Goal: Task Accomplishment & Management: Use online tool/utility

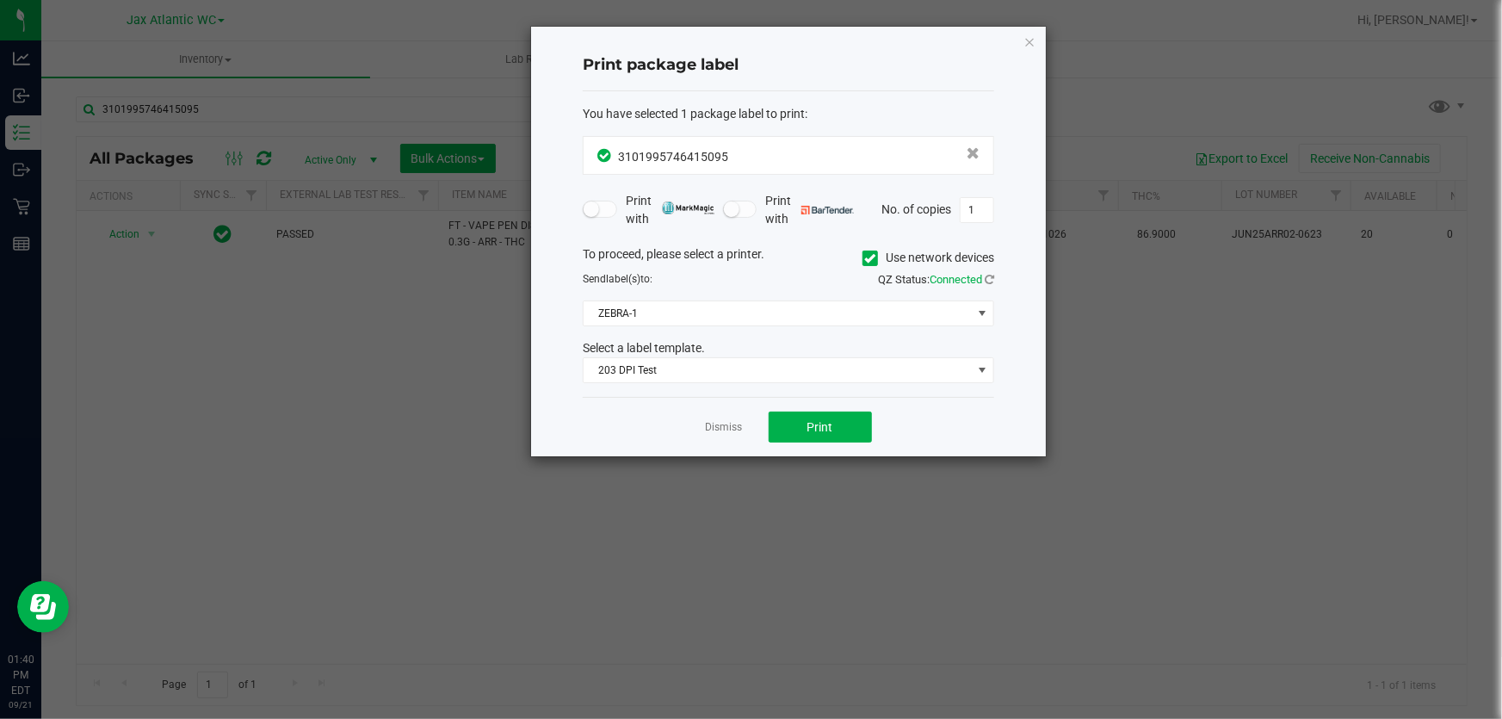
click at [1030, 35] on icon "button" at bounding box center [1030, 41] width 12 height 21
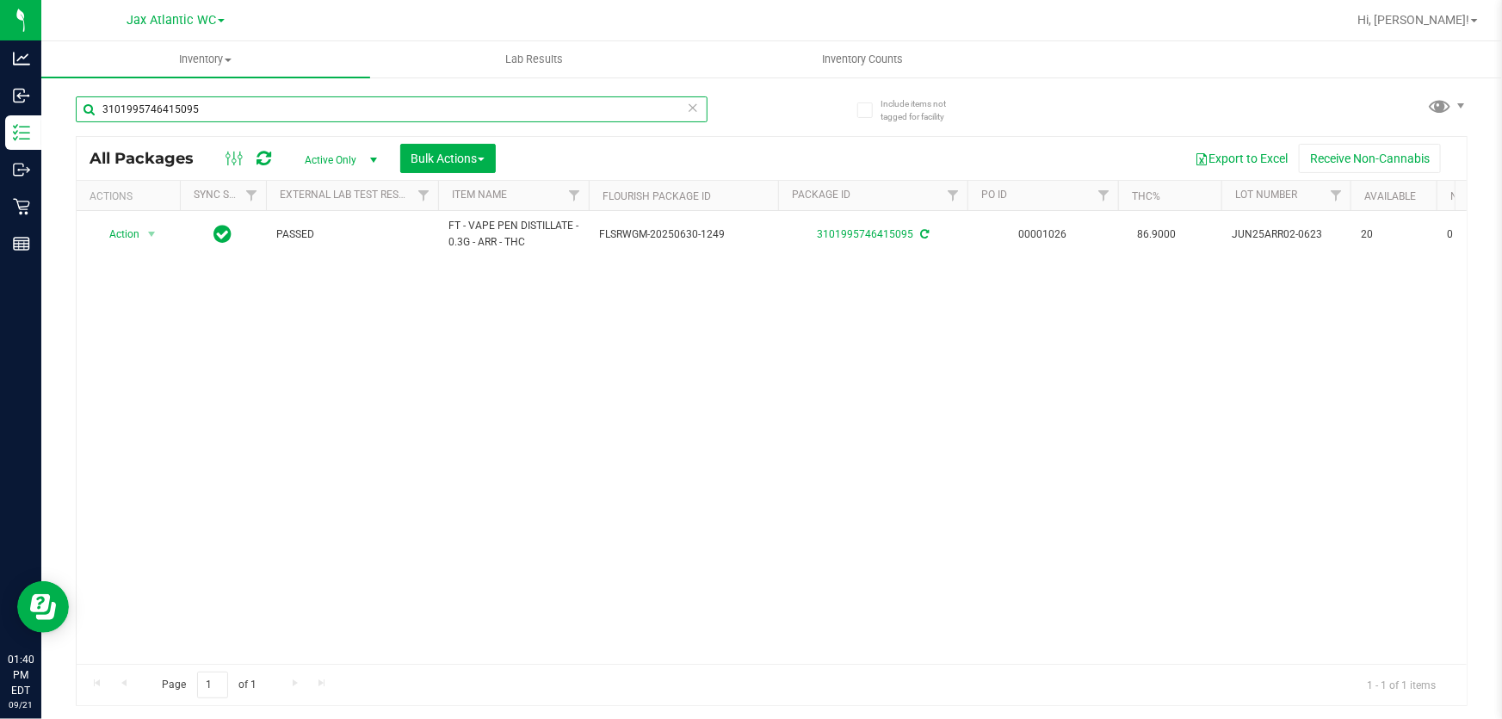
click at [245, 104] on input "3101995746415095" at bounding box center [392, 109] width 632 height 26
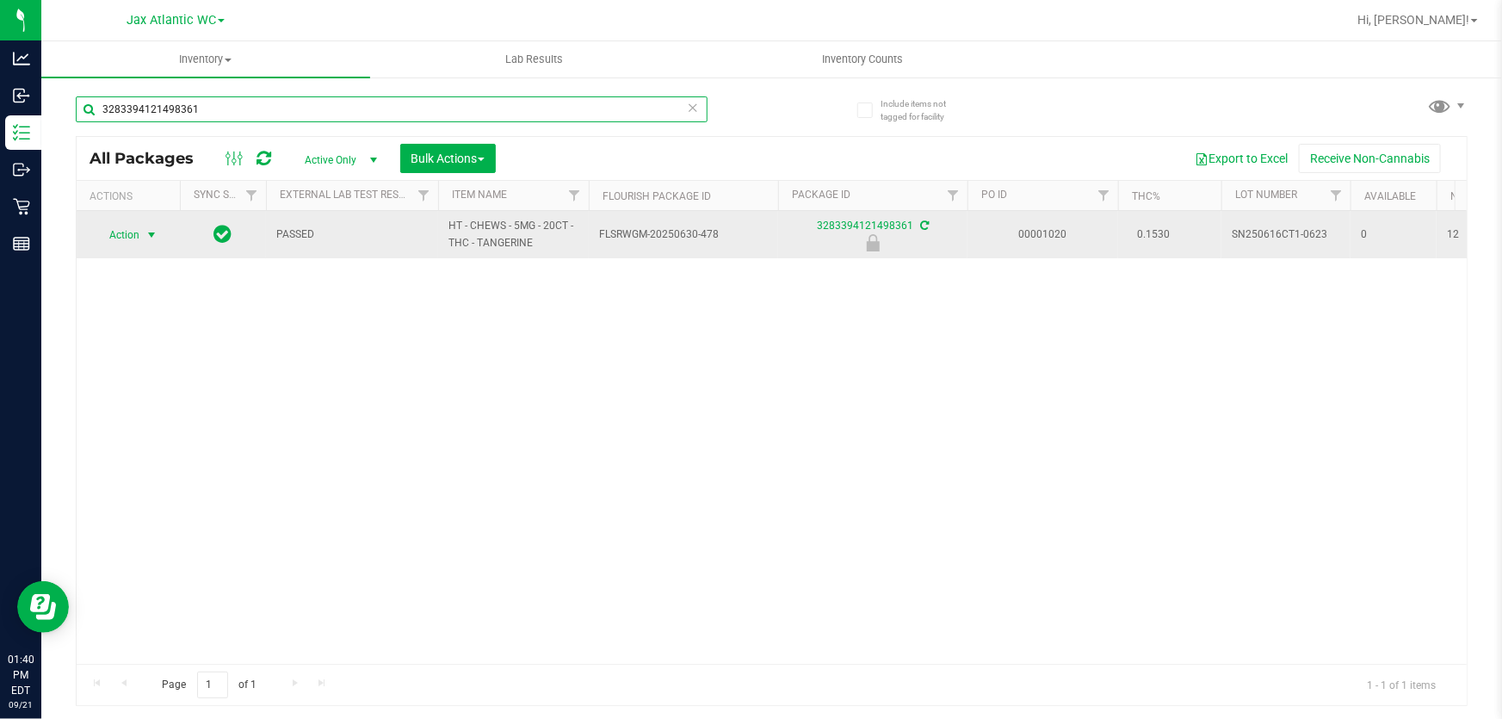
type input "3283394121498361"
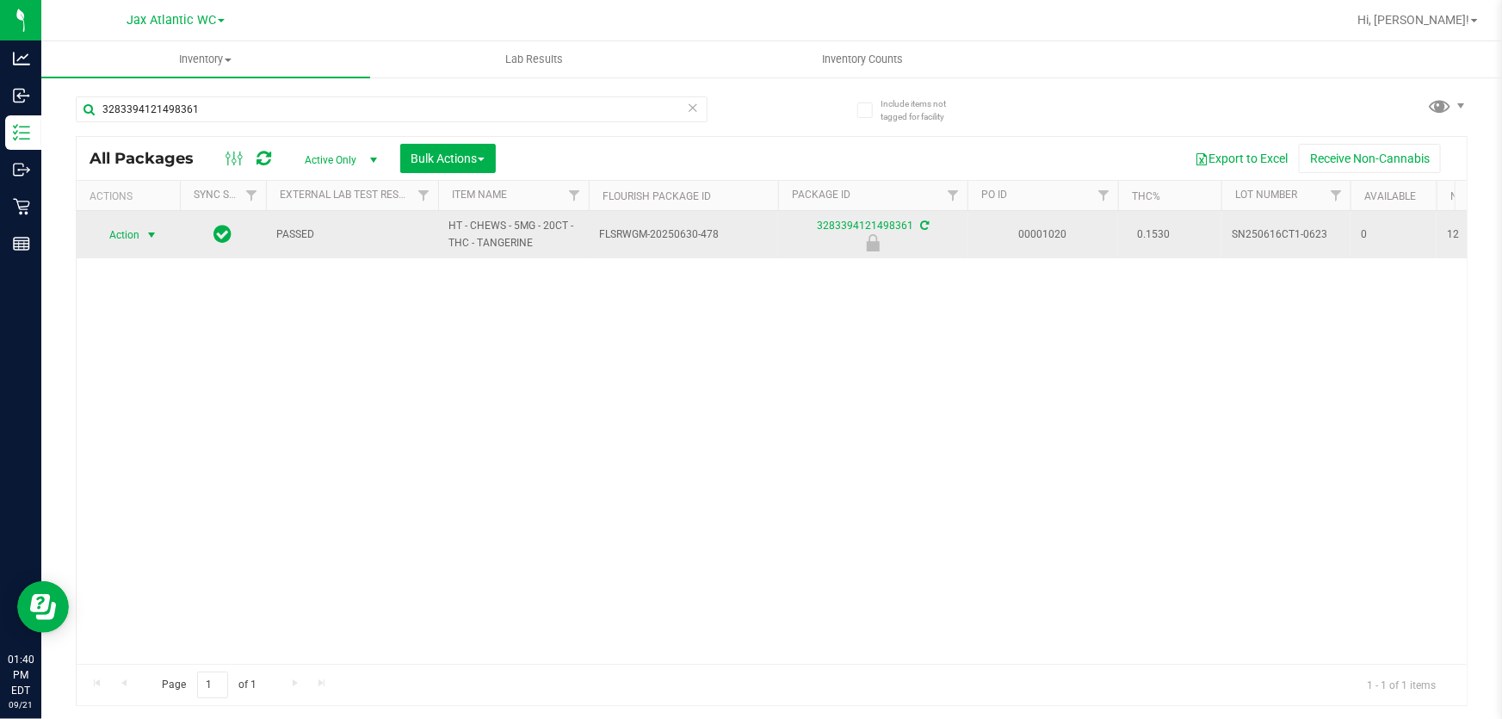
click at [146, 235] on span "select" at bounding box center [152, 235] width 14 height 14
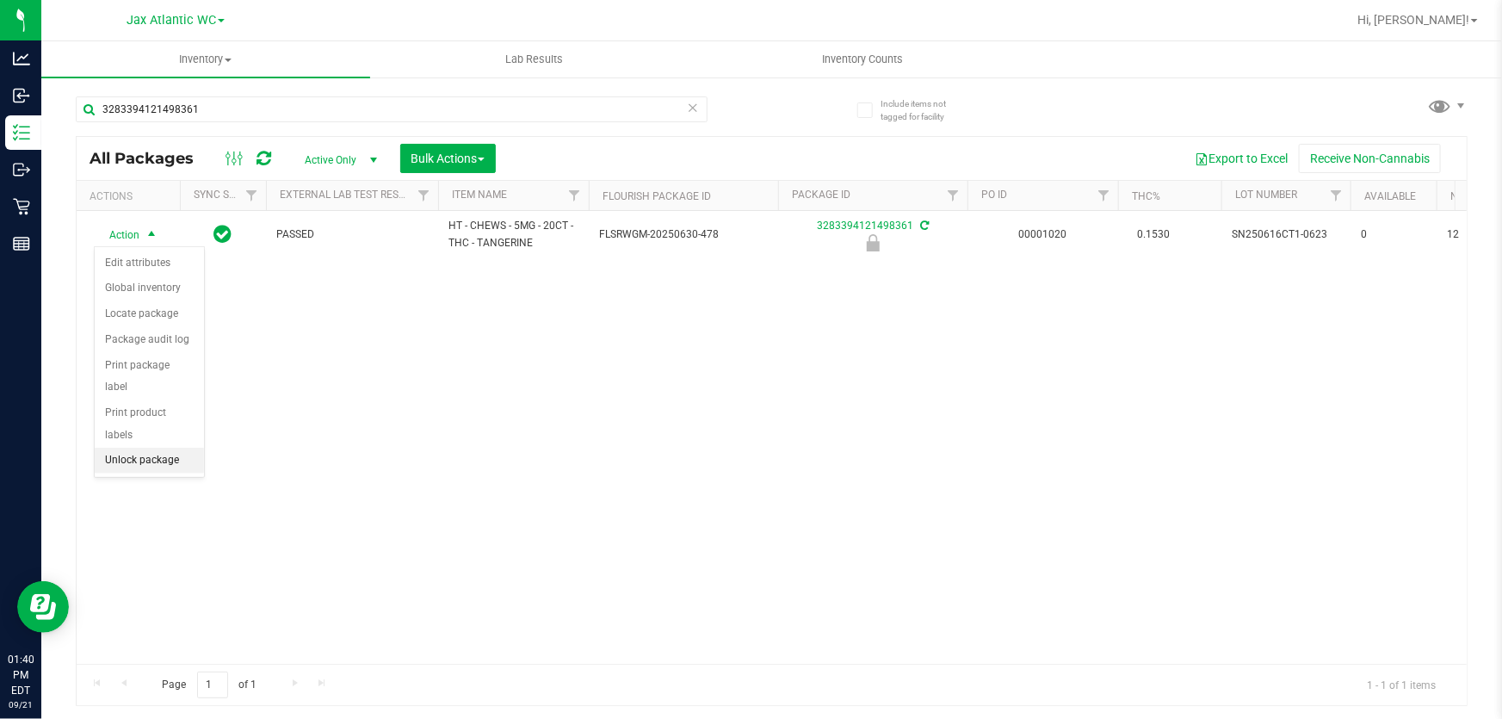
click at [150, 448] on li "Unlock package" at bounding box center [149, 461] width 109 height 26
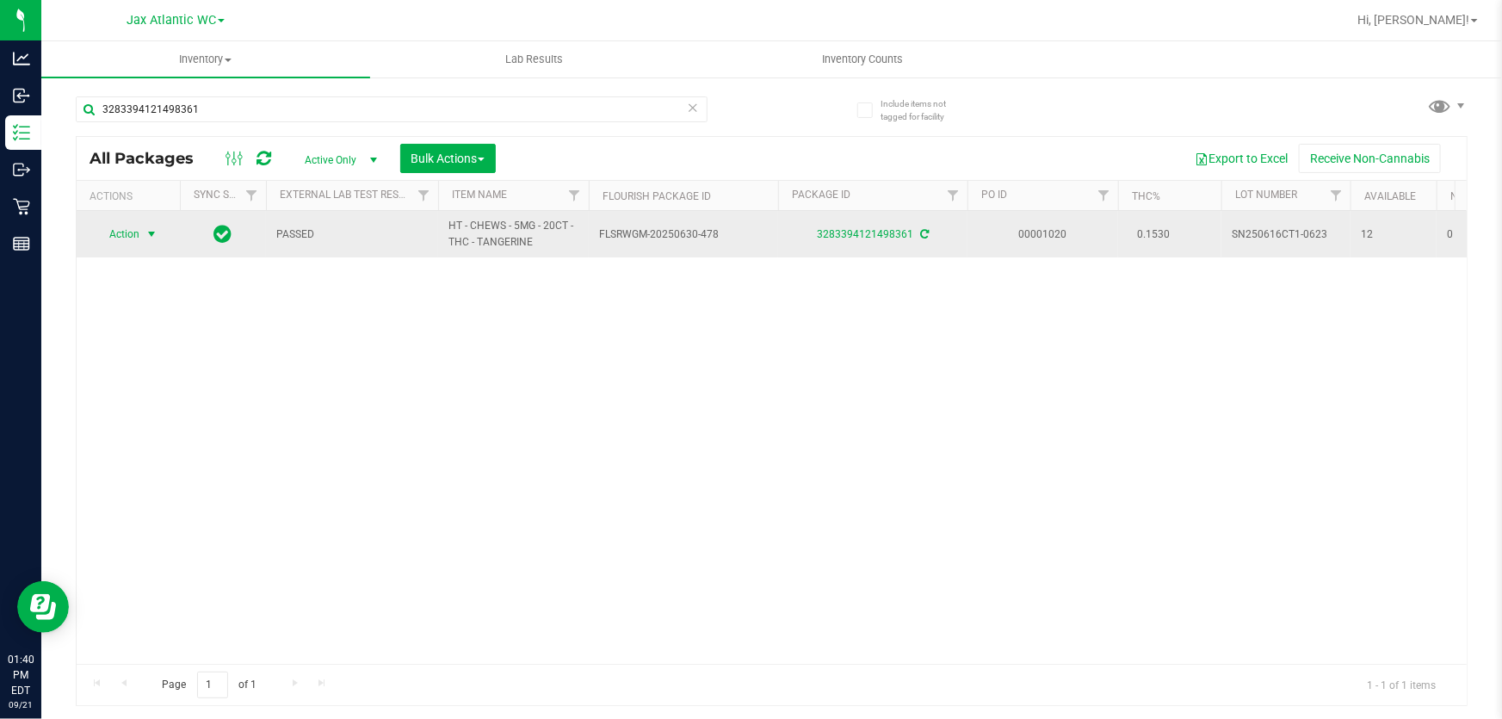
click at [135, 238] on span "Action" at bounding box center [117, 234] width 46 height 24
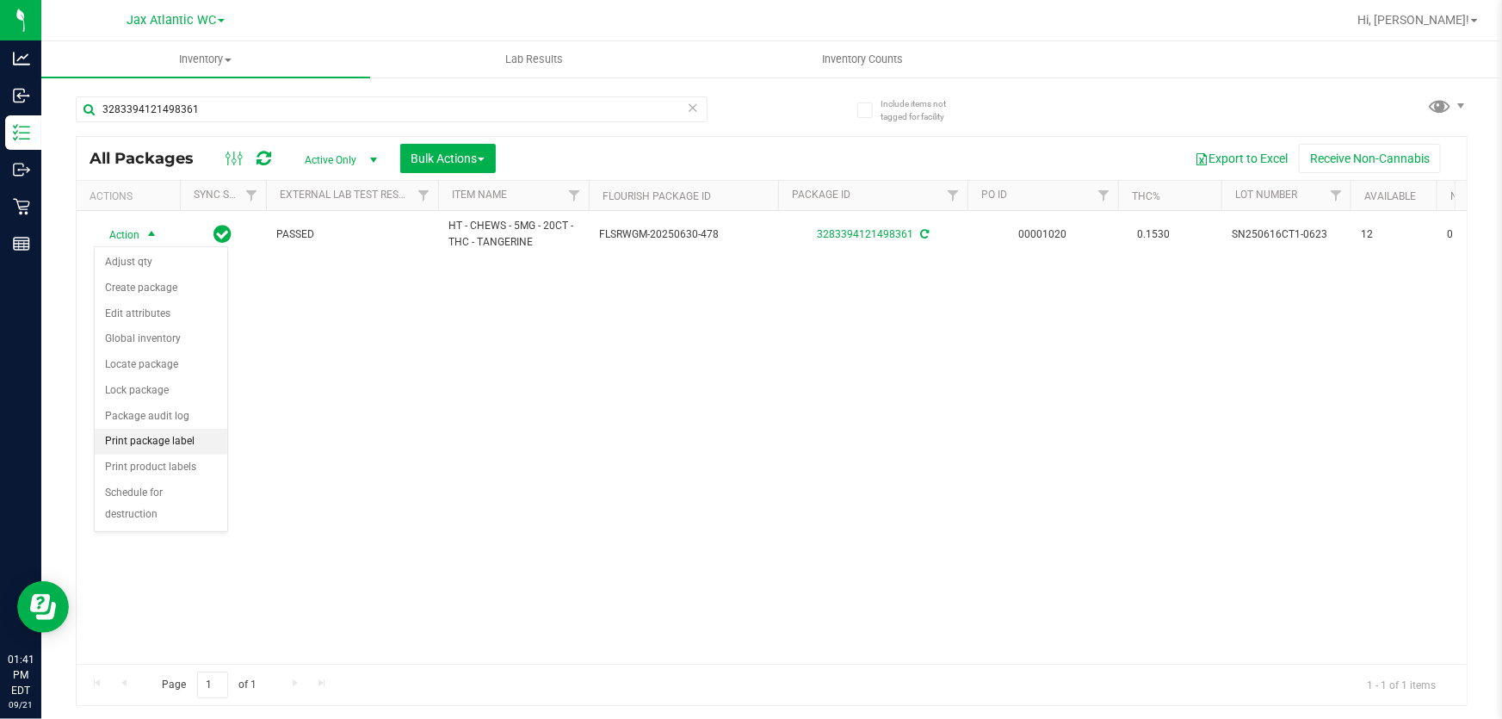
click at [171, 446] on li "Print package label" at bounding box center [161, 442] width 133 height 26
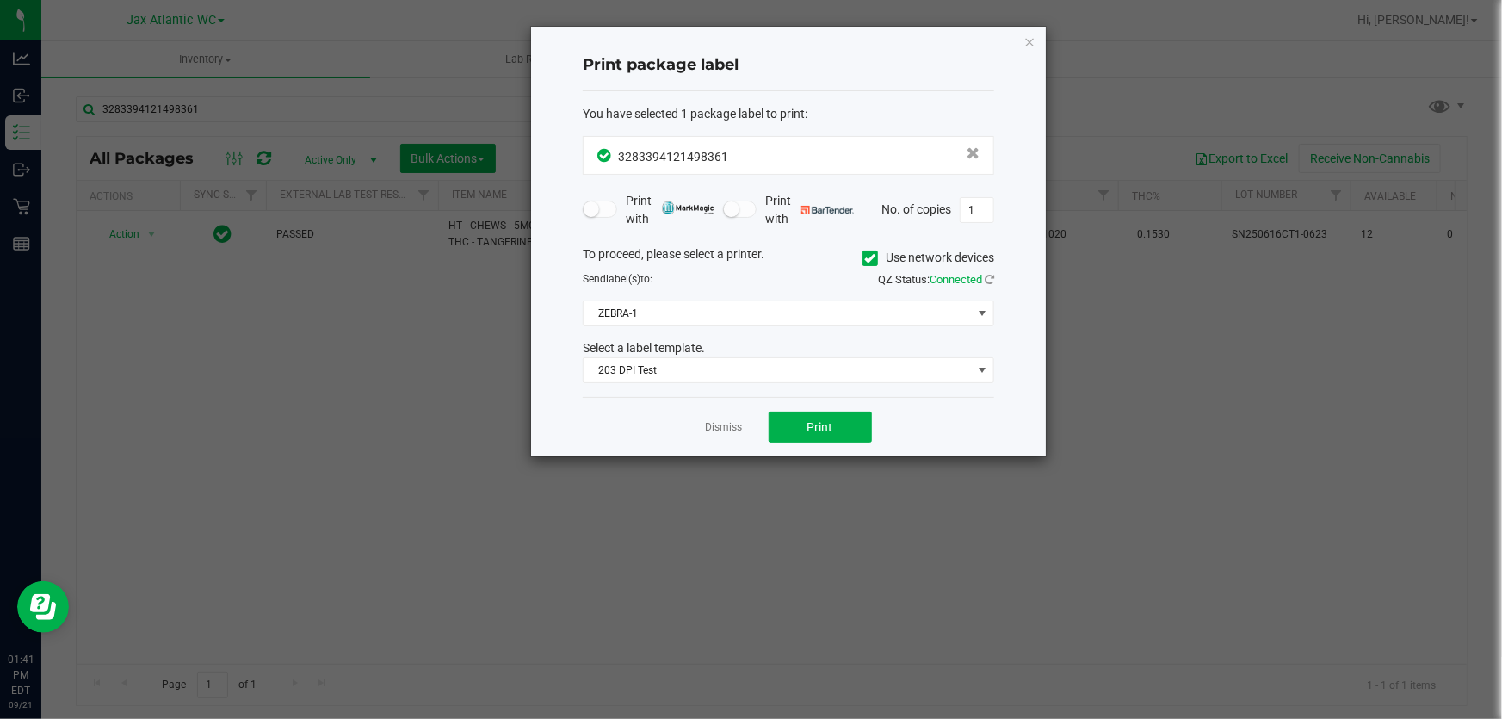
click at [832, 442] on div "Dismiss Print" at bounding box center [789, 426] width 412 height 59
click at [829, 430] on span "Print" at bounding box center [821, 427] width 26 height 14
click at [827, 430] on span "Print" at bounding box center [821, 427] width 26 height 14
click at [1033, 40] on div "Print package label You have selected 1 package label to print : 32833941214983…" at bounding box center [788, 242] width 515 height 430
click at [1028, 40] on icon "button" at bounding box center [1030, 41] width 12 height 21
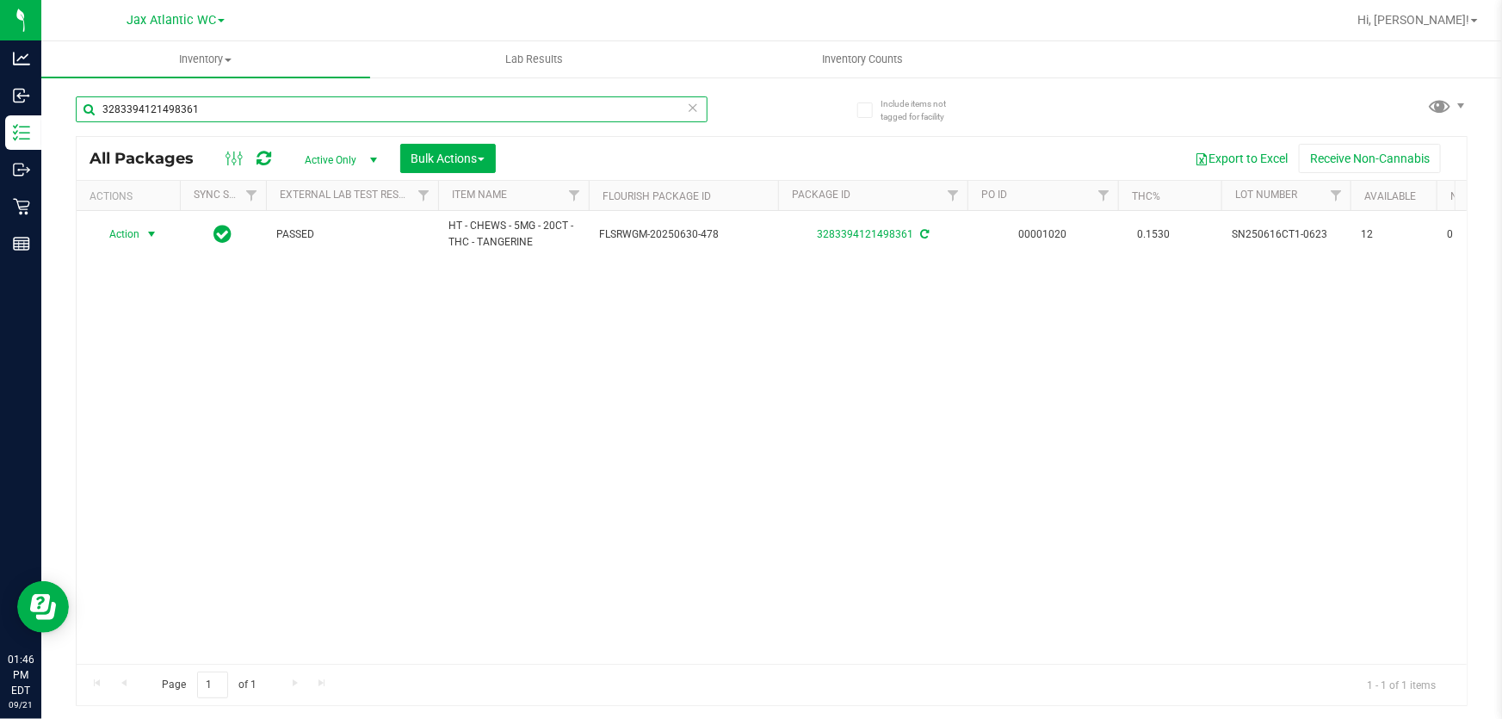
click at [337, 113] on input "3283394121498361" at bounding box center [392, 109] width 632 height 26
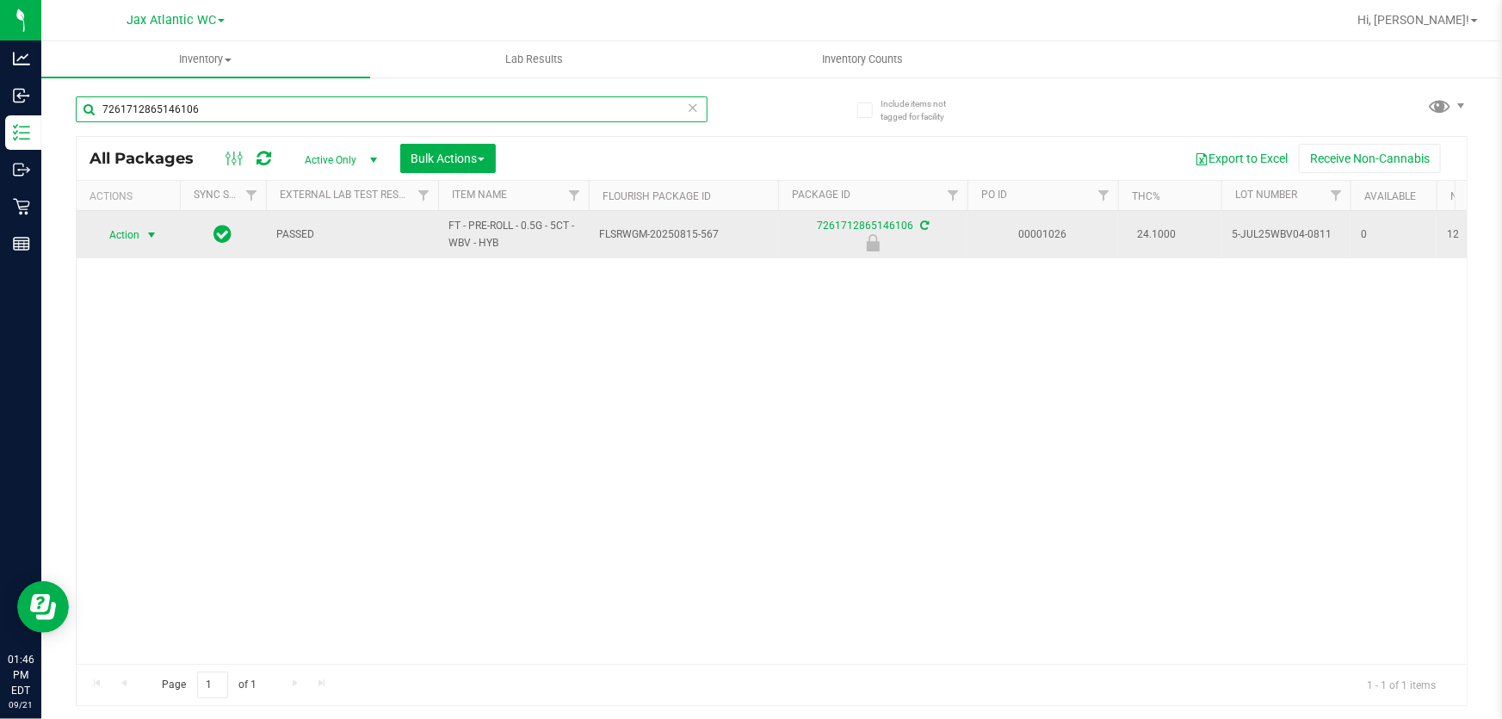
type input "7261712865146106"
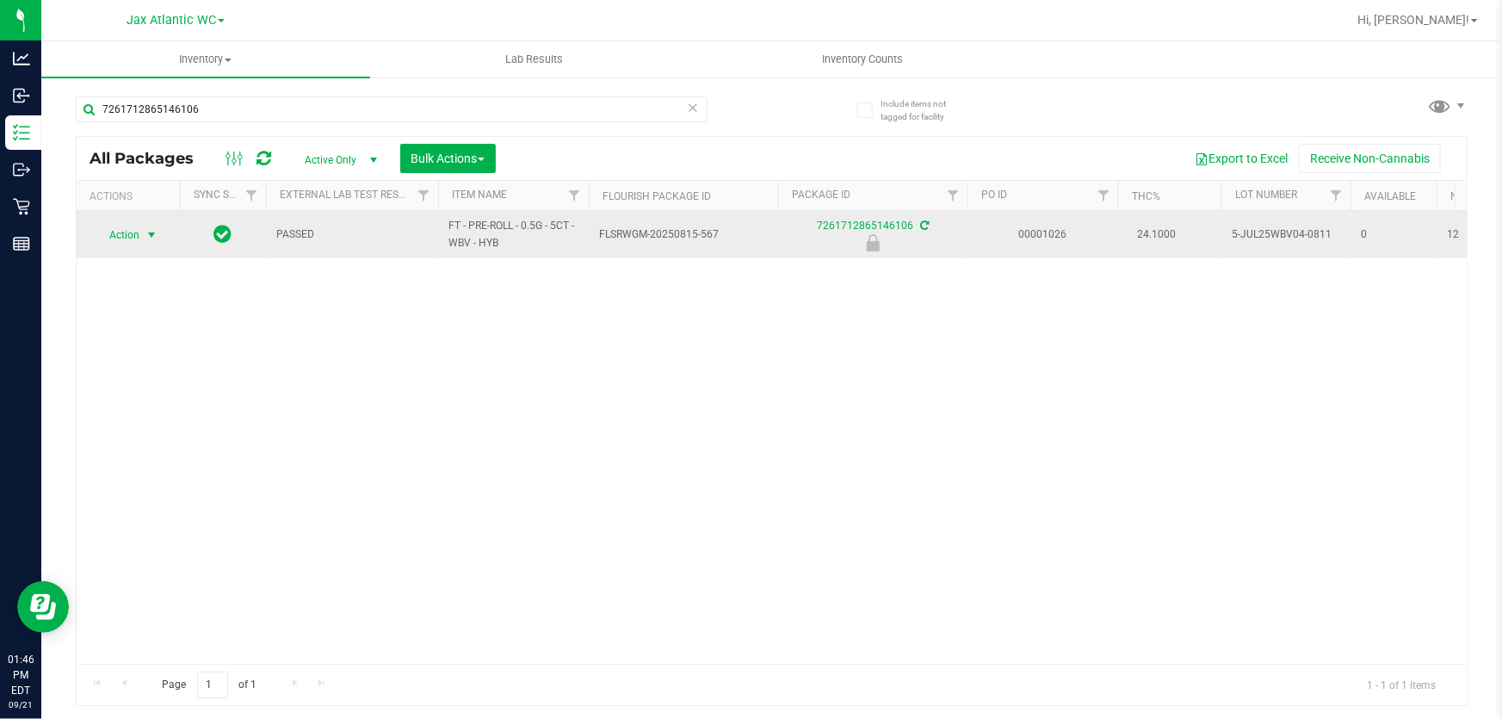
click at [152, 235] on span "select" at bounding box center [152, 235] width 14 height 14
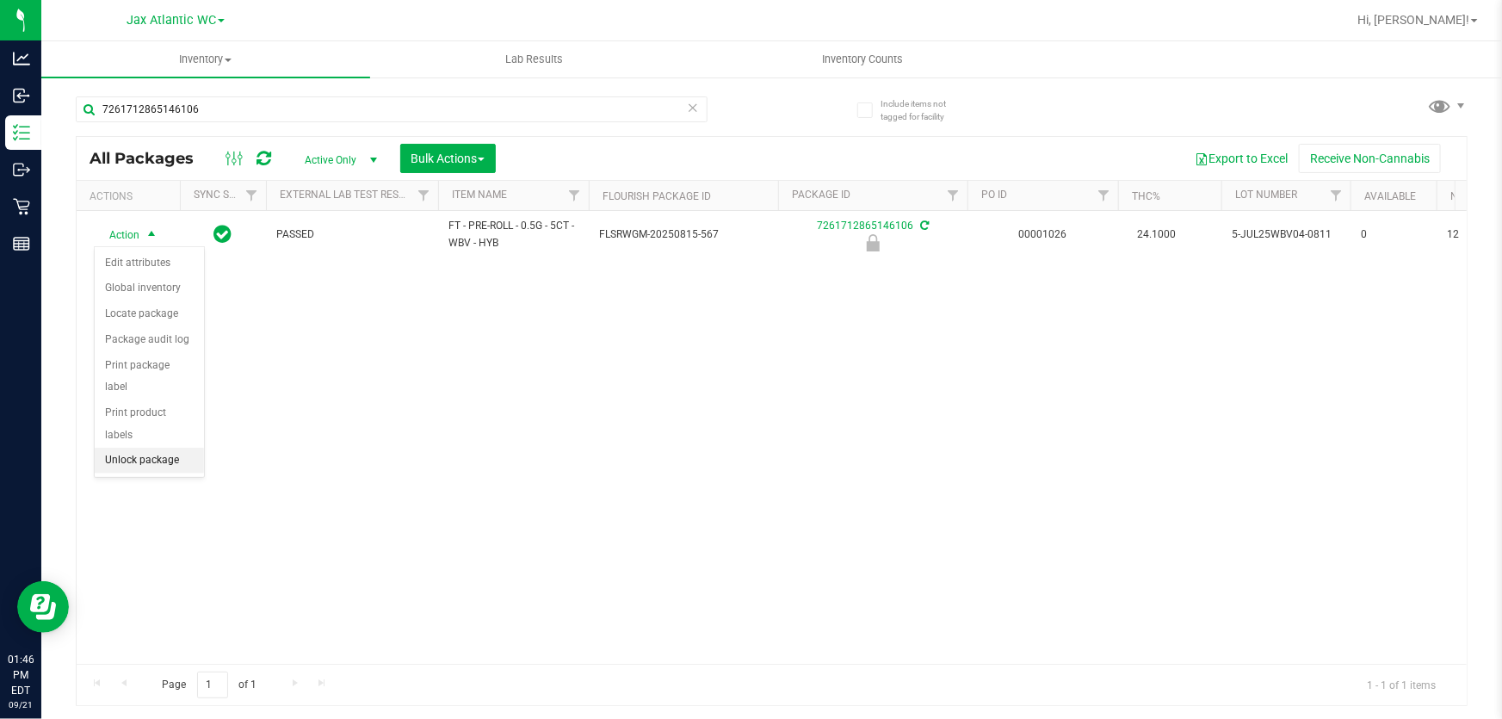
click at [154, 448] on li "Unlock package" at bounding box center [149, 461] width 109 height 26
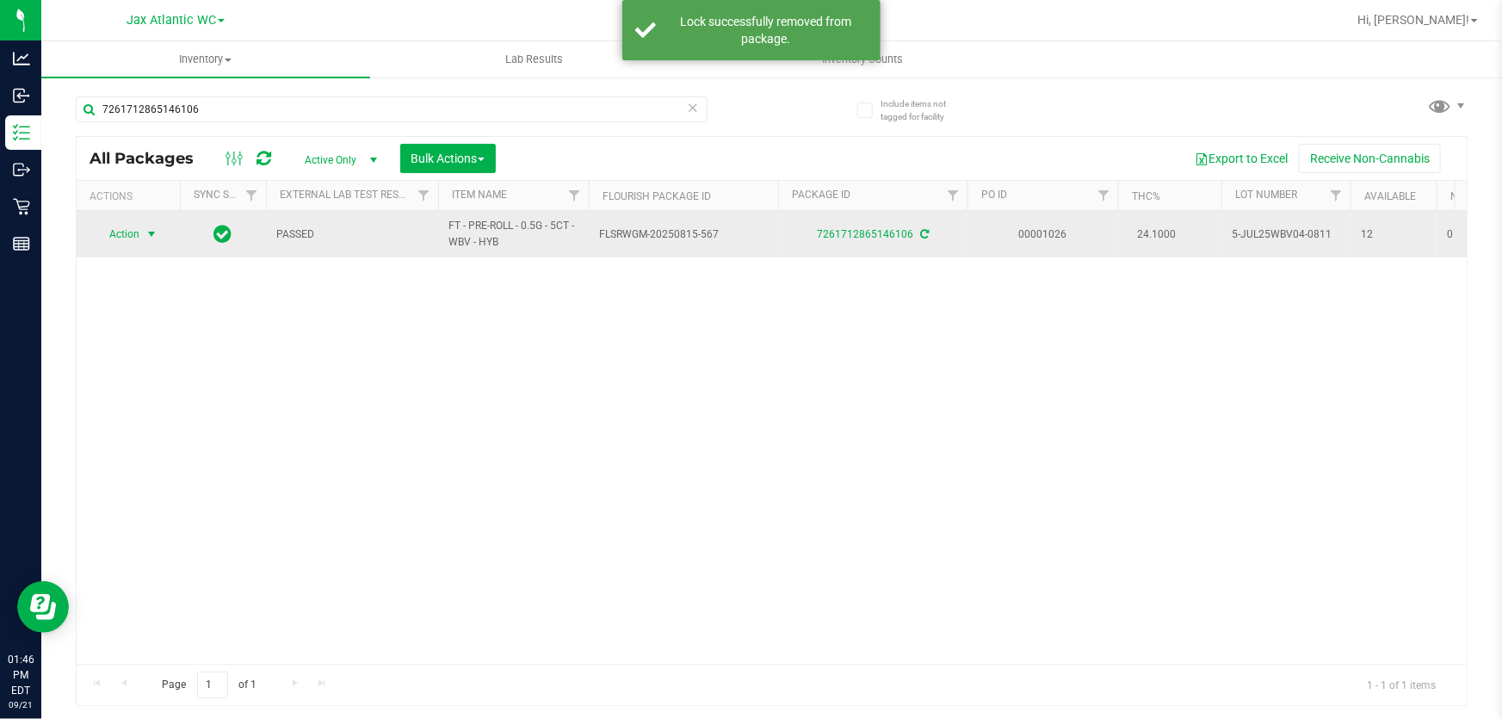
click at [138, 234] on span "Action" at bounding box center [117, 234] width 46 height 24
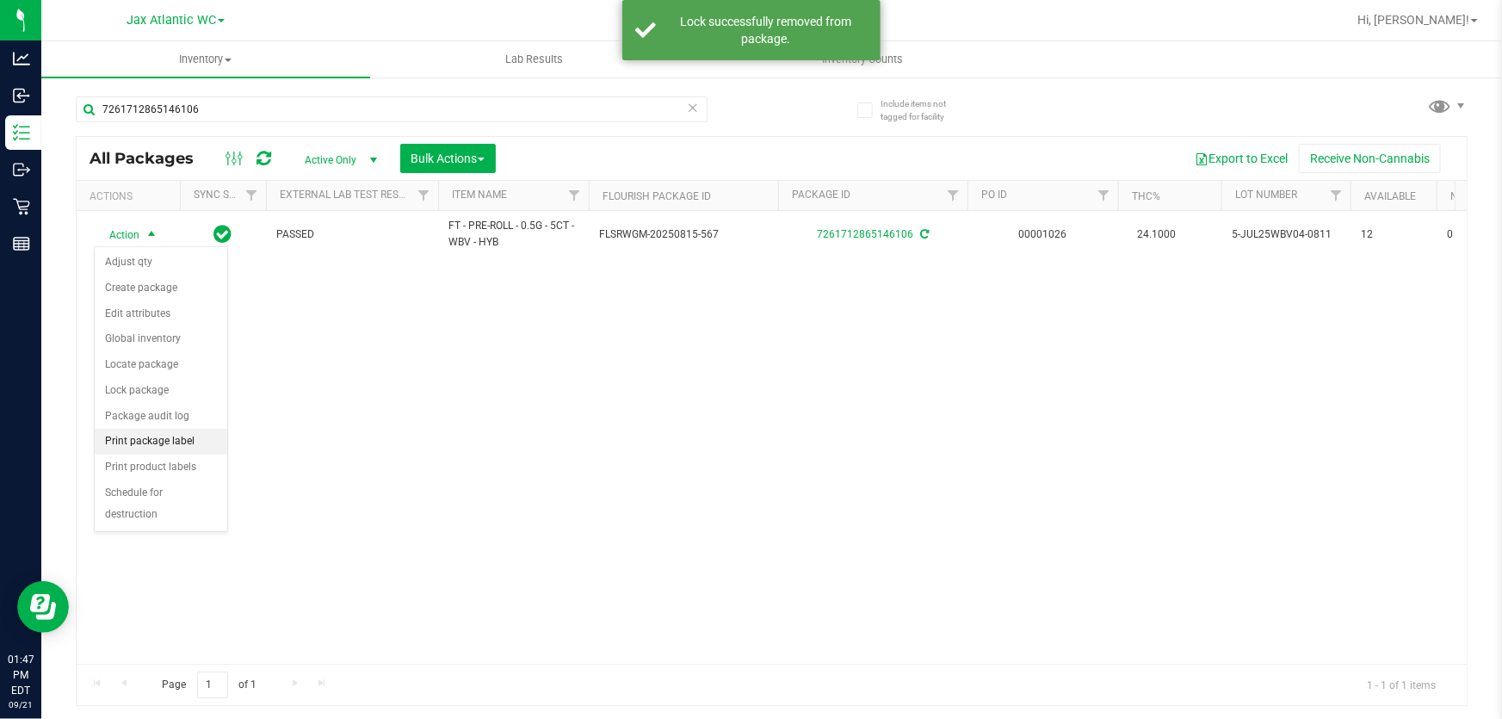
click at [185, 442] on li "Print package label" at bounding box center [161, 442] width 133 height 26
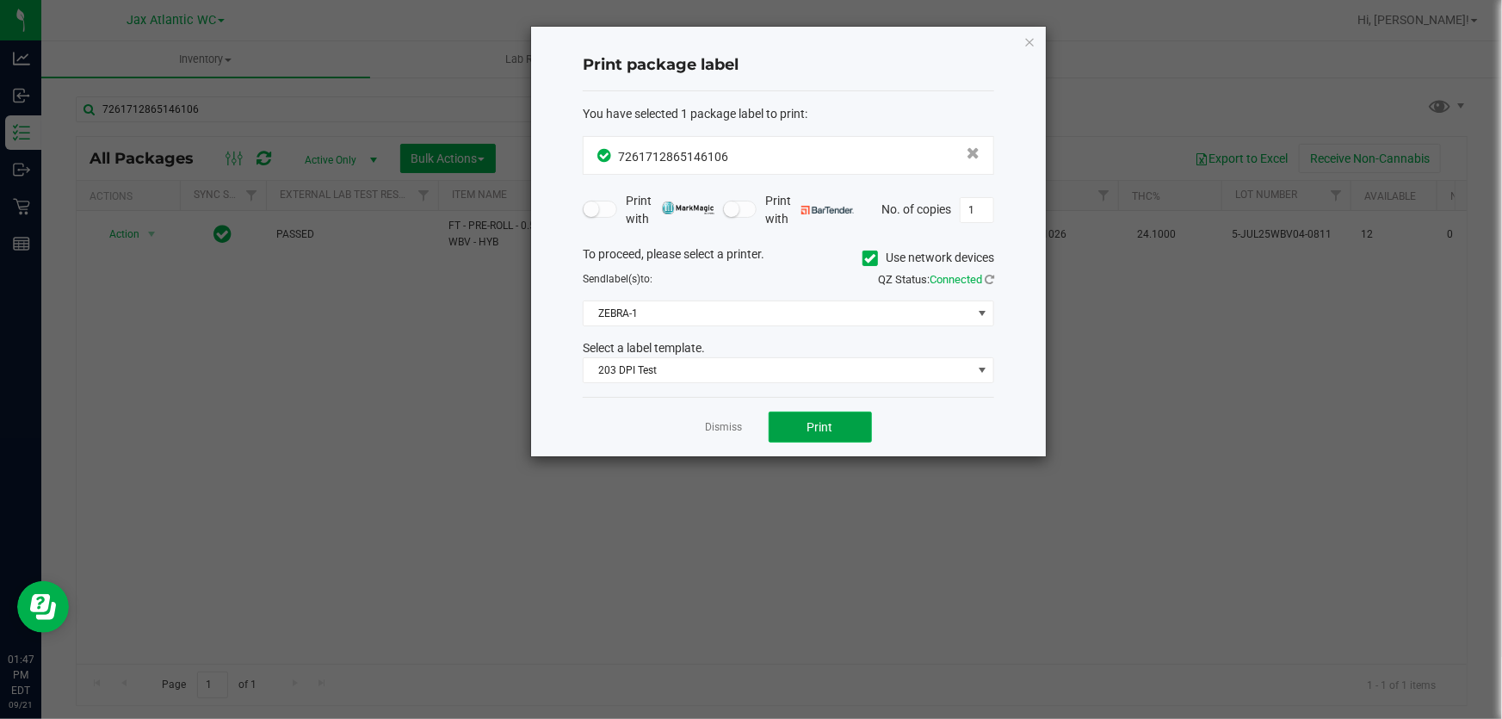
click at [840, 430] on button "Print" at bounding box center [820, 427] width 103 height 31
drag, startPoint x: 1030, startPoint y: 37, endPoint x: 950, endPoint y: 56, distance: 82.3
click at [1030, 36] on icon "button" at bounding box center [1030, 41] width 12 height 21
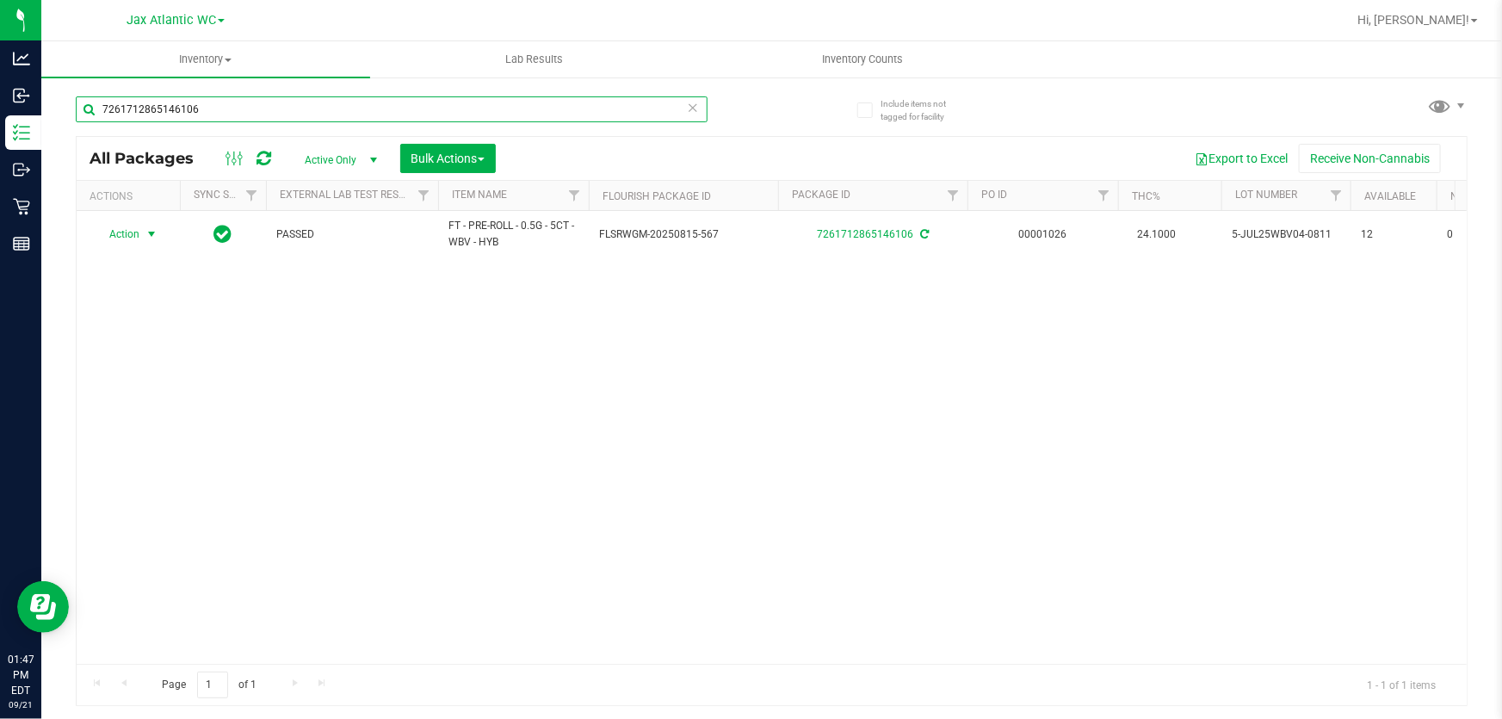
click at [313, 101] on input "7261712865146106" at bounding box center [392, 109] width 632 height 26
type input "3111141081423752"
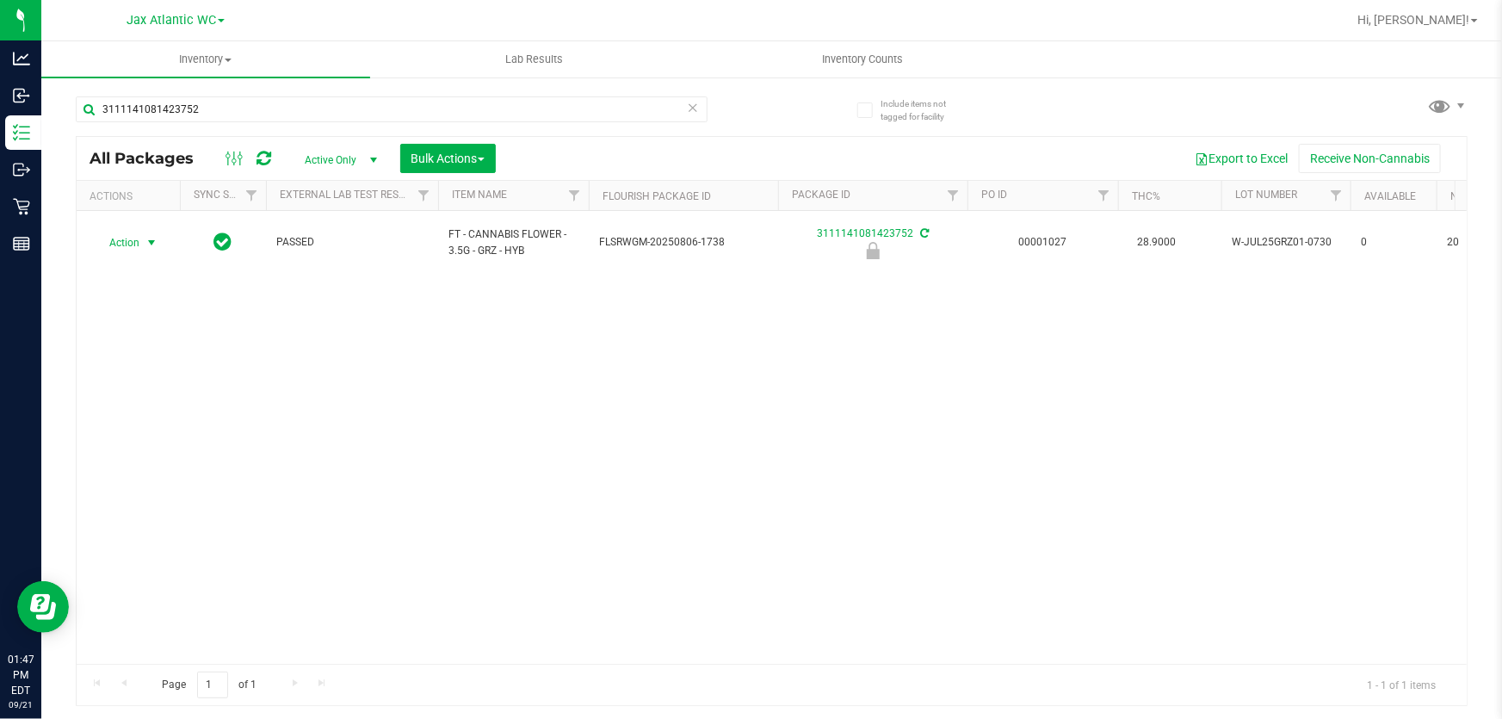
click at [143, 234] on span "select" at bounding box center [152, 243] width 22 height 24
click at [155, 448] on li "Unlock package" at bounding box center [149, 461] width 109 height 26
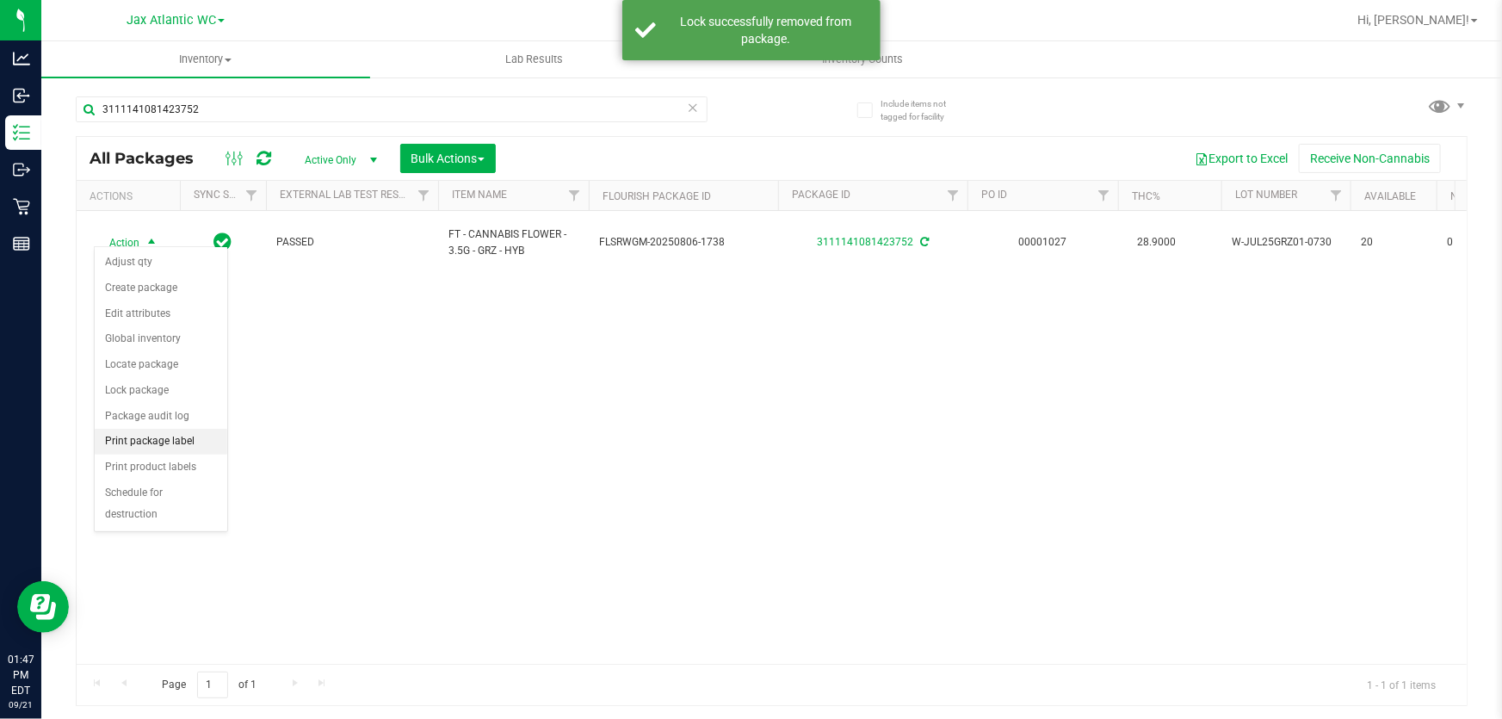
click at [181, 441] on li "Print package label" at bounding box center [161, 442] width 133 height 26
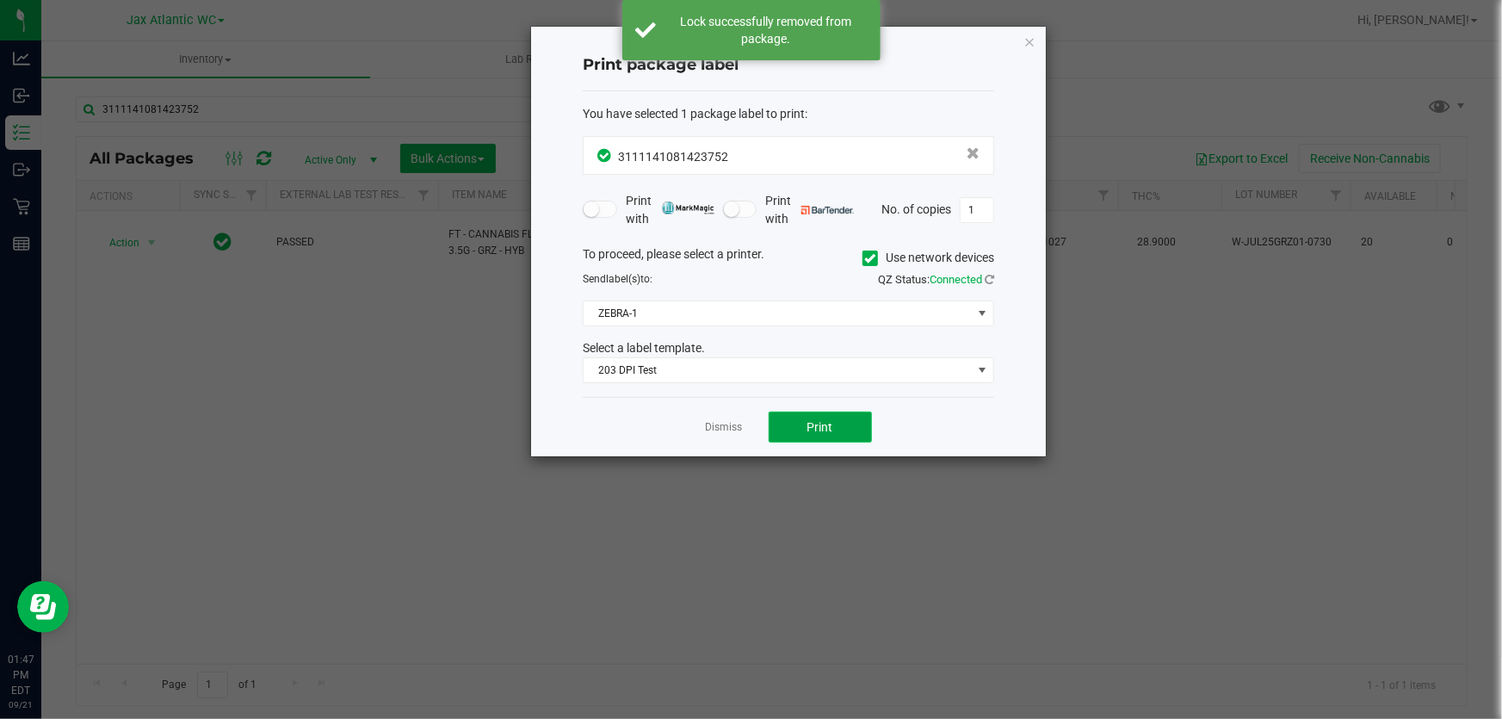
click at [802, 414] on button "Print" at bounding box center [820, 427] width 103 height 31
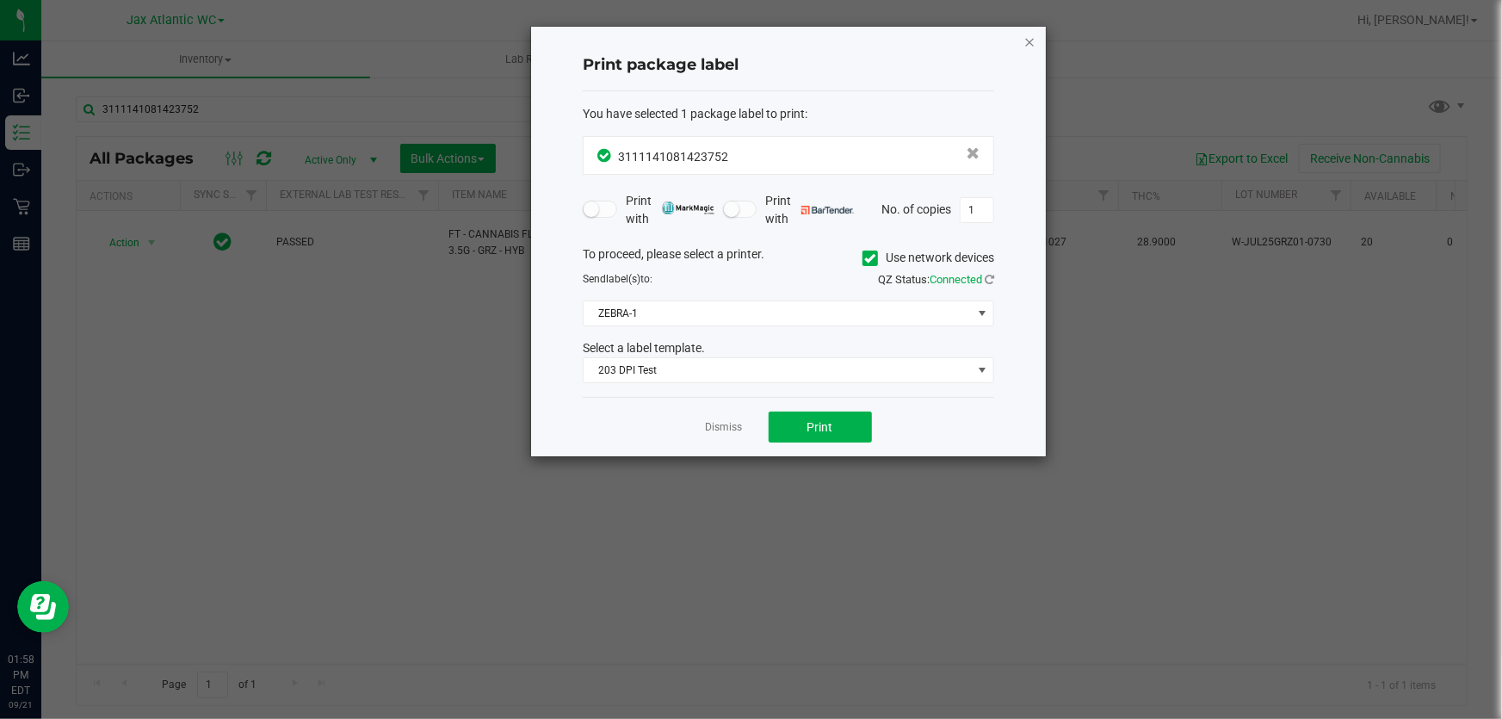
click at [1029, 43] on icon "button" at bounding box center [1030, 41] width 12 height 21
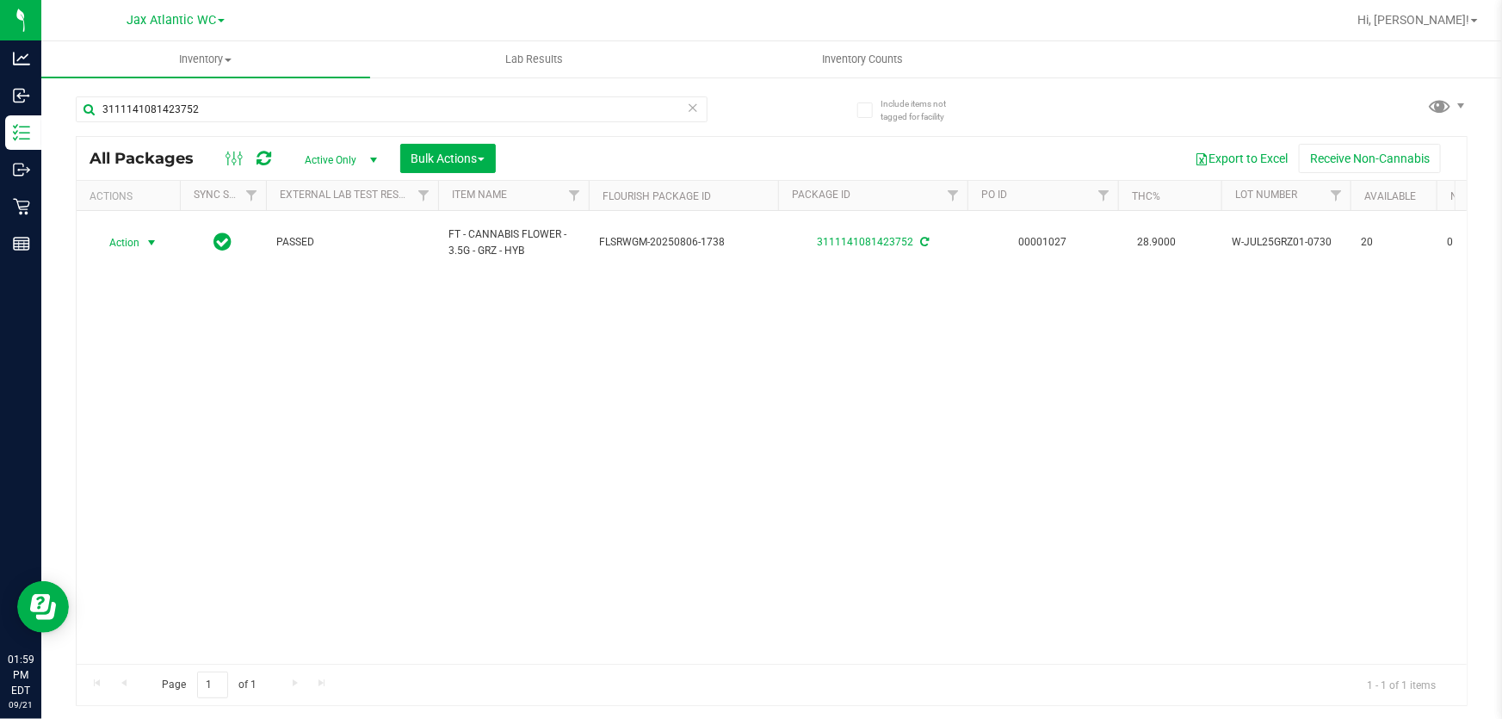
click at [698, 108] on icon at bounding box center [693, 106] width 12 height 21
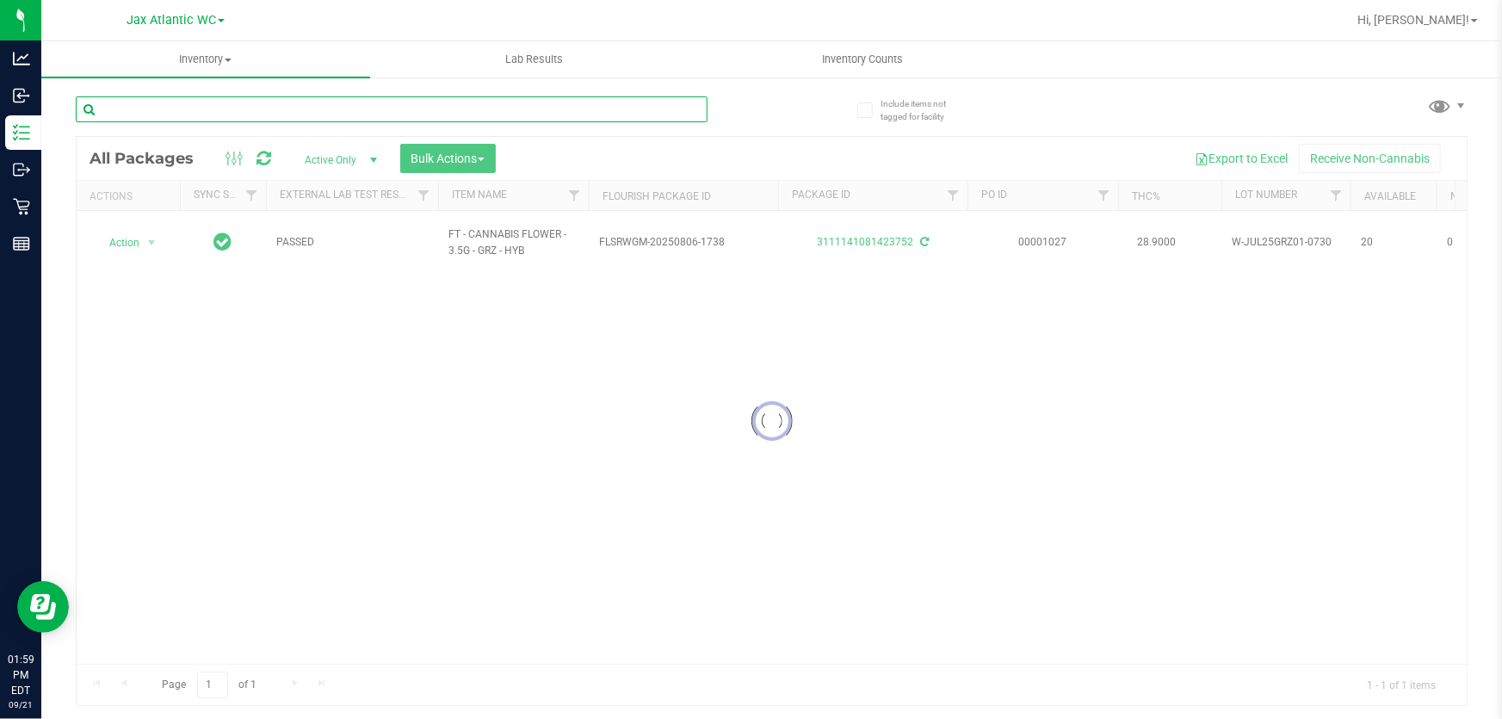
click at [673, 108] on input "text" at bounding box center [392, 109] width 632 height 26
click at [670, 108] on input "text" at bounding box center [392, 109] width 632 height 26
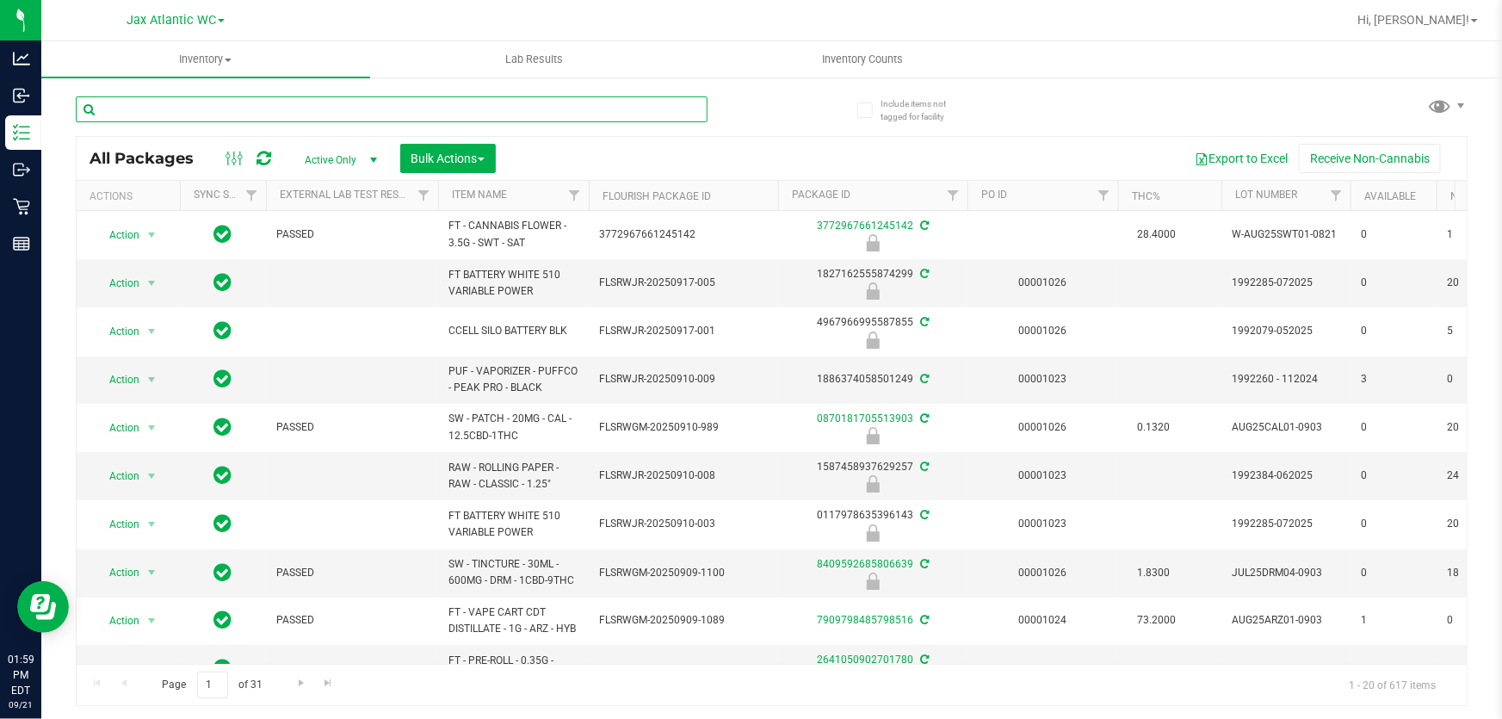
click at [647, 113] on input "text" at bounding box center [392, 109] width 632 height 26
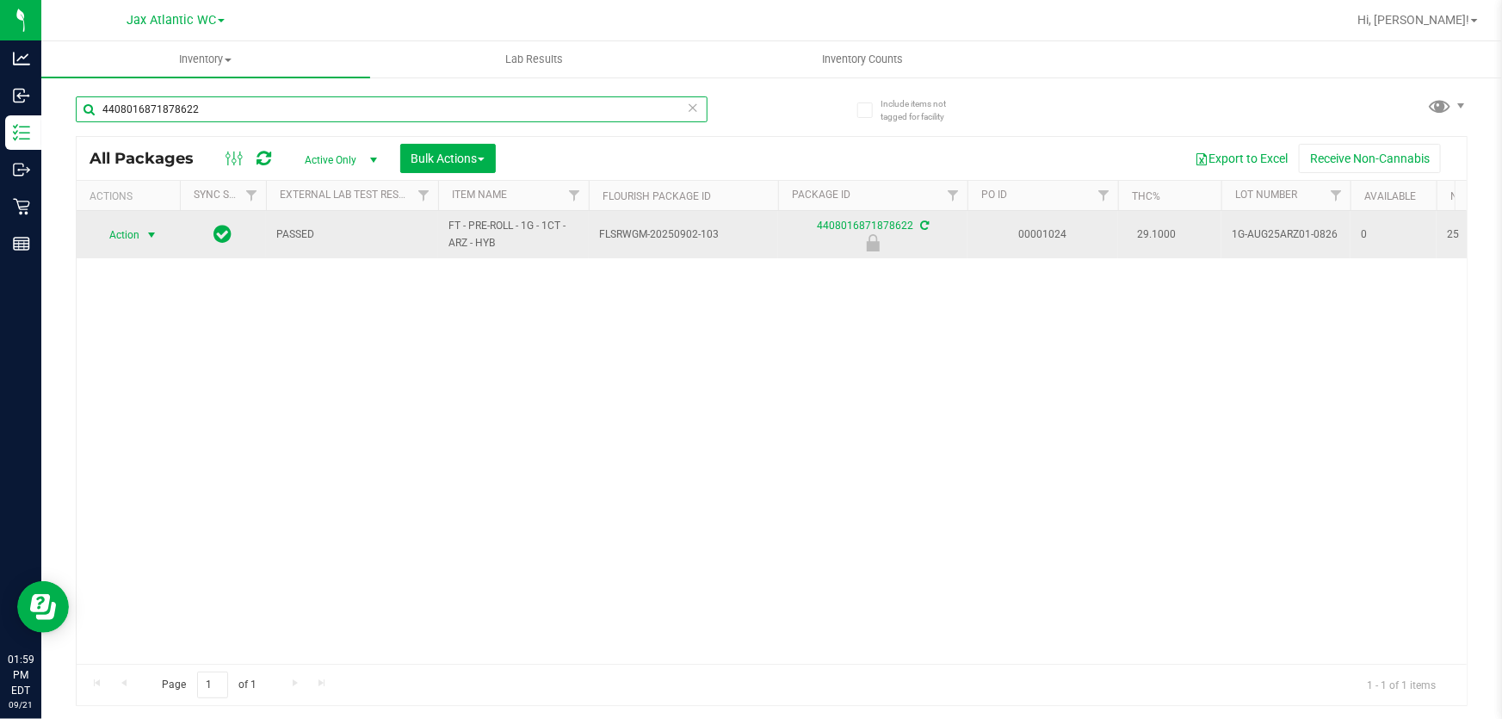
type input "4408016871878622"
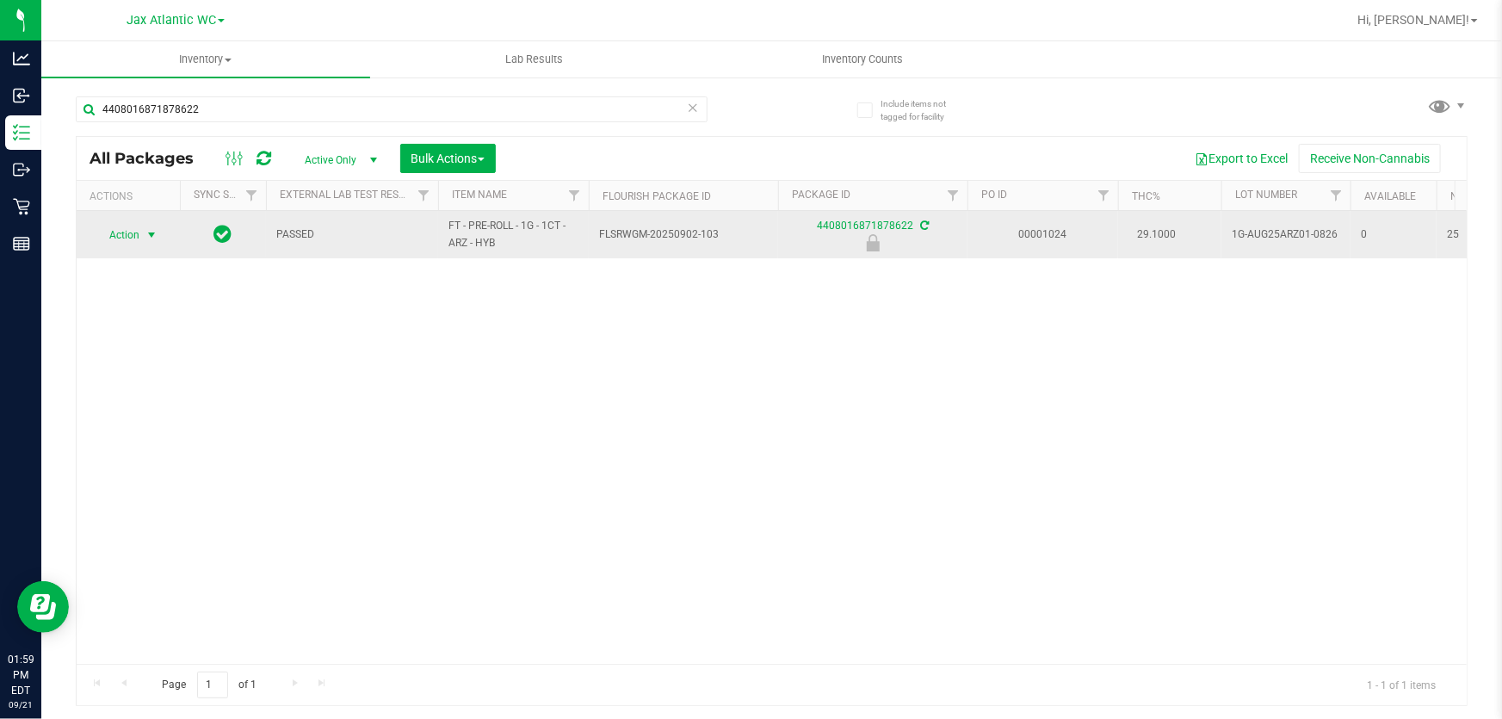
click at [152, 233] on span "select" at bounding box center [152, 235] width 14 height 14
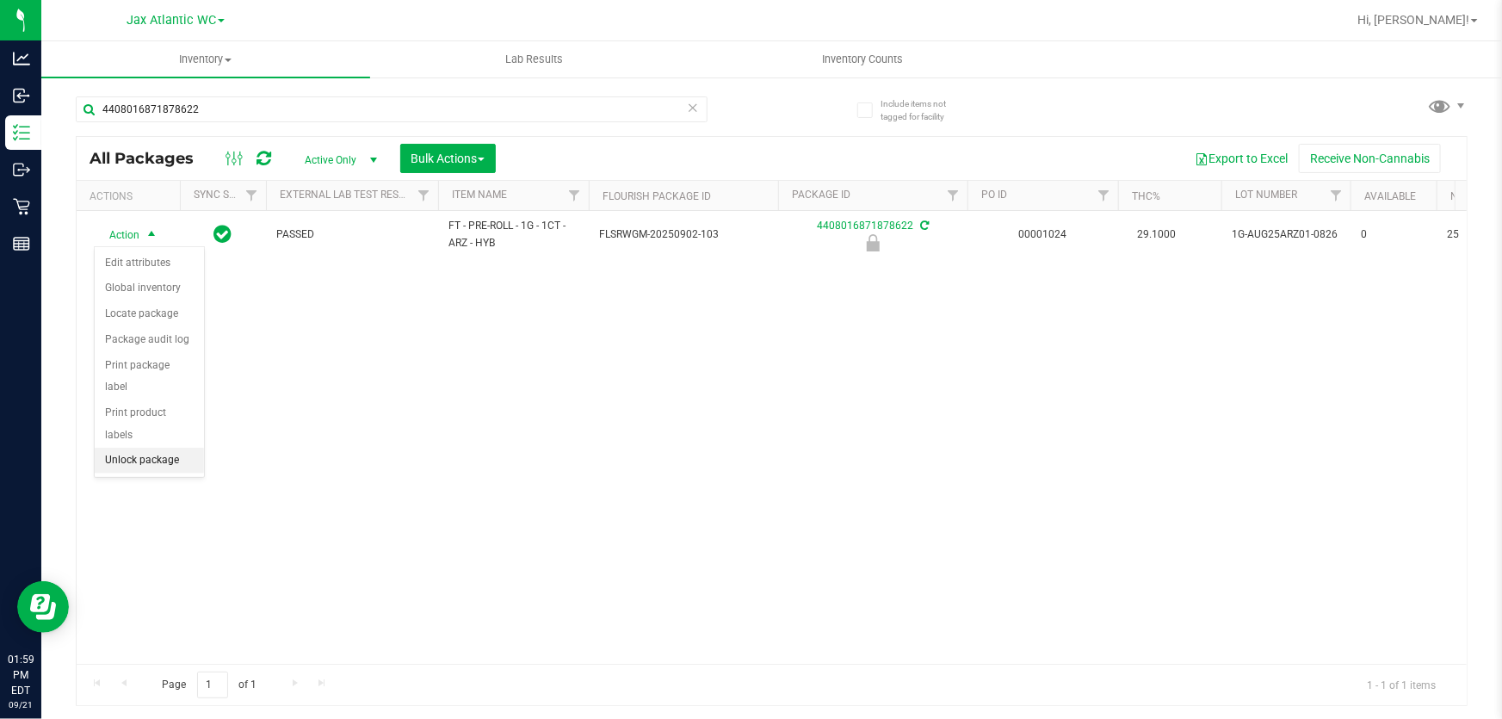
click at [134, 448] on li "Unlock package" at bounding box center [149, 461] width 109 height 26
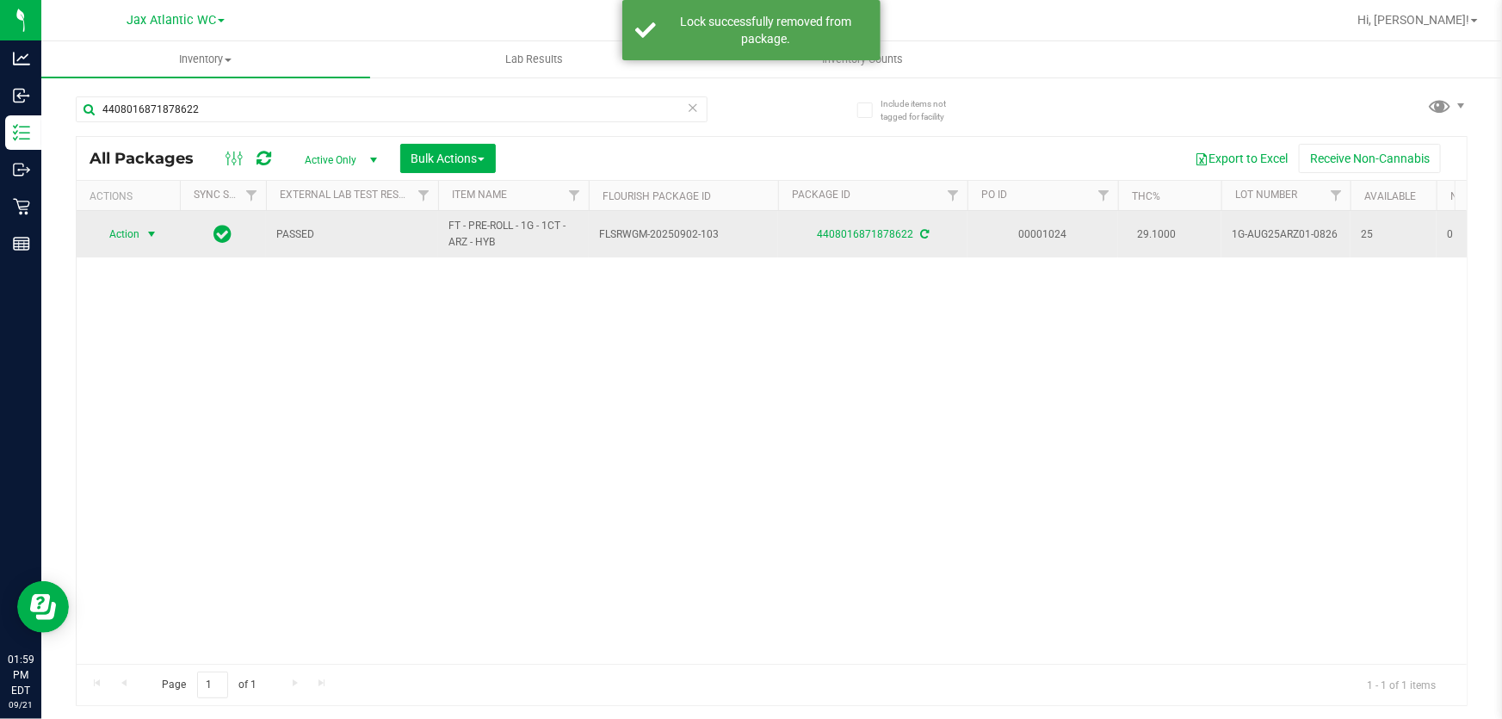
click at [146, 232] on span "select" at bounding box center [152, 234] width 14 height 14
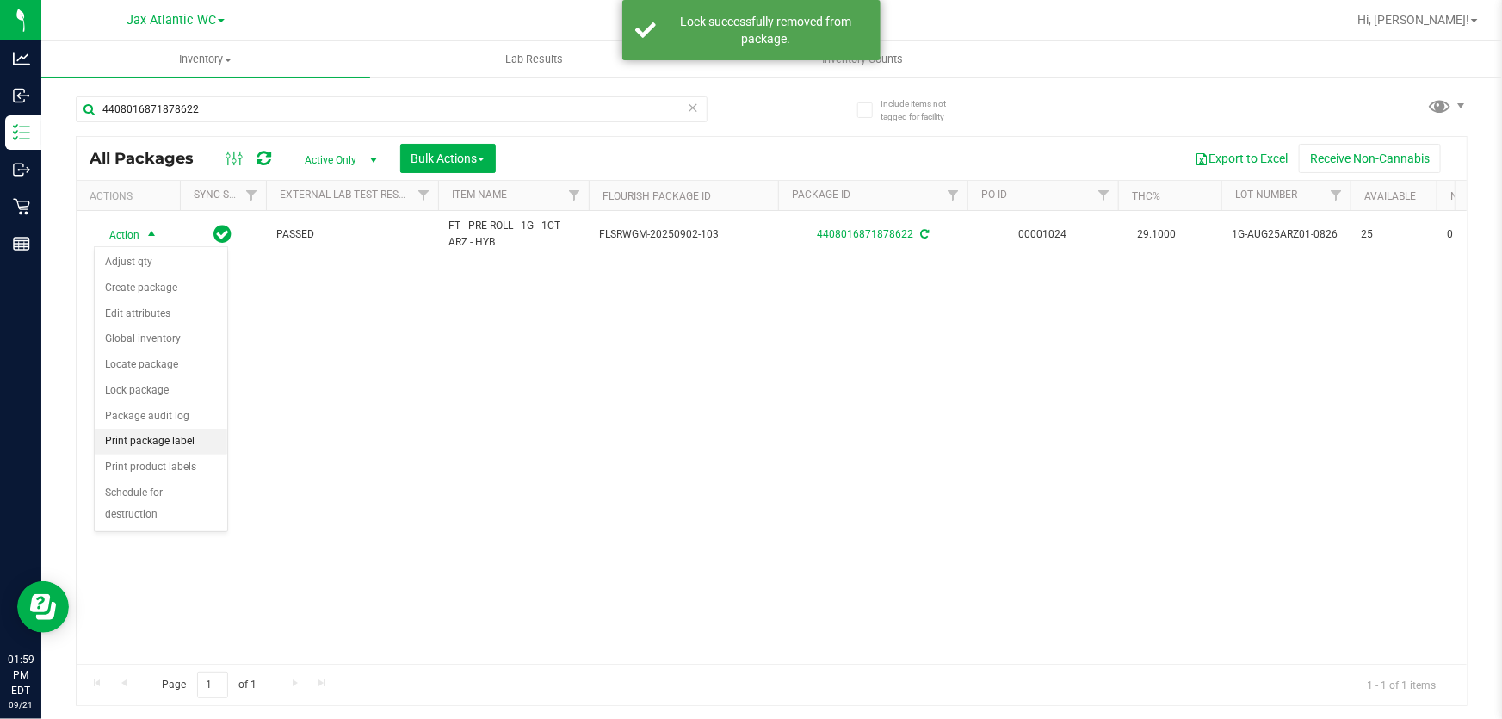
click at [142, 446] on li "Print package label" at bounding box center [161, 442] width 133 height 26
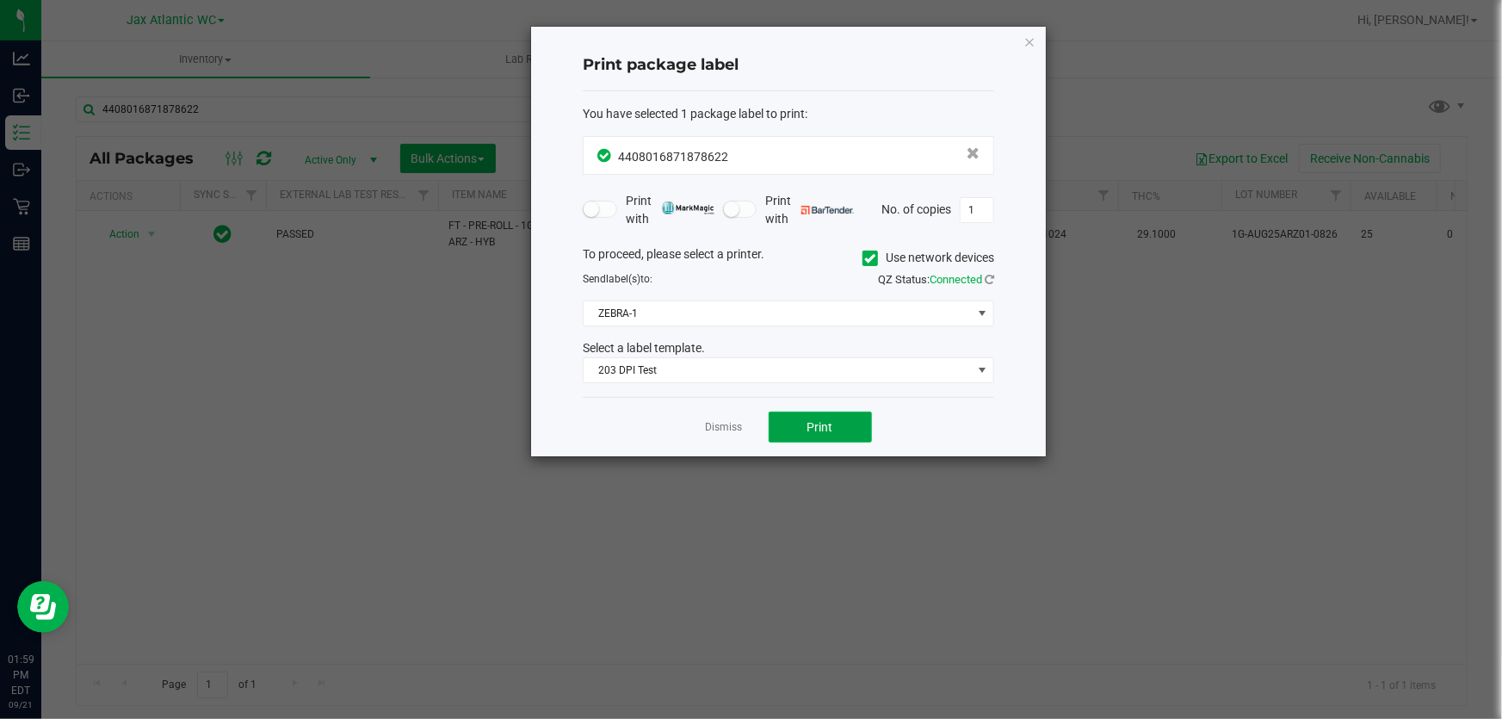
click at [798, 430] on button "Print" at bounding box center [820, 427] width 103 height 31
